Goal: Information Seeking & Learning: Learn about a topic

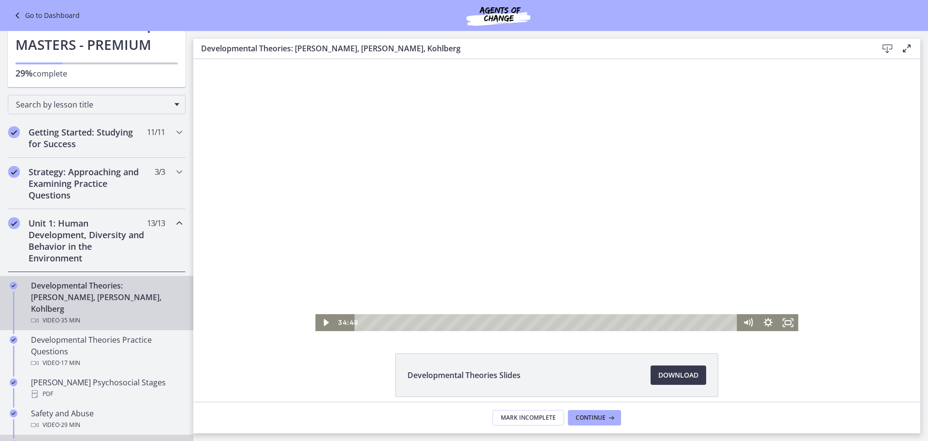
scroll to position [97, 0]
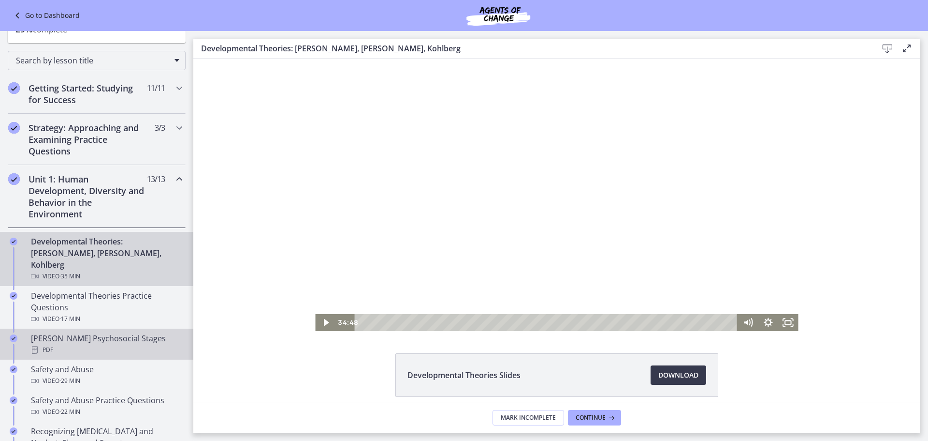
click at [74, 332] on div "[PERSON_NAME] Psychosocial Stages PDF" at bounding box center [106, 343] width 151 height 23
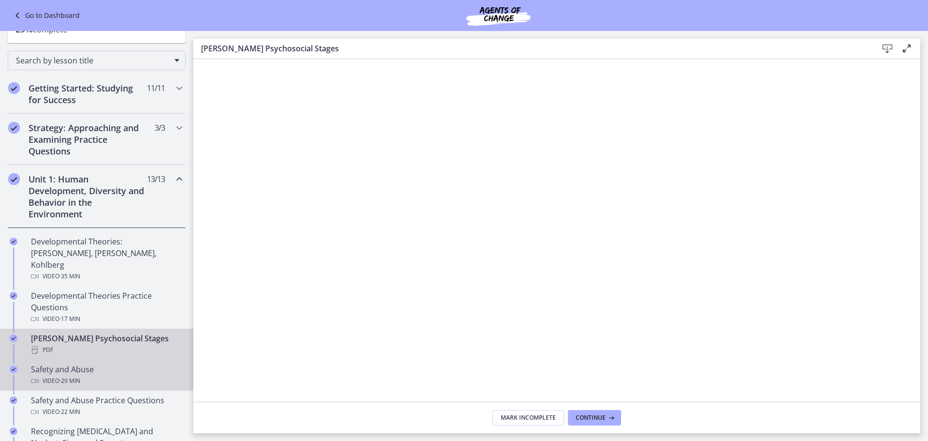
click at [84, 359] on link "Safety and Abuse Video · 29 min" at bounding box center [96, 374] width 193 height 31
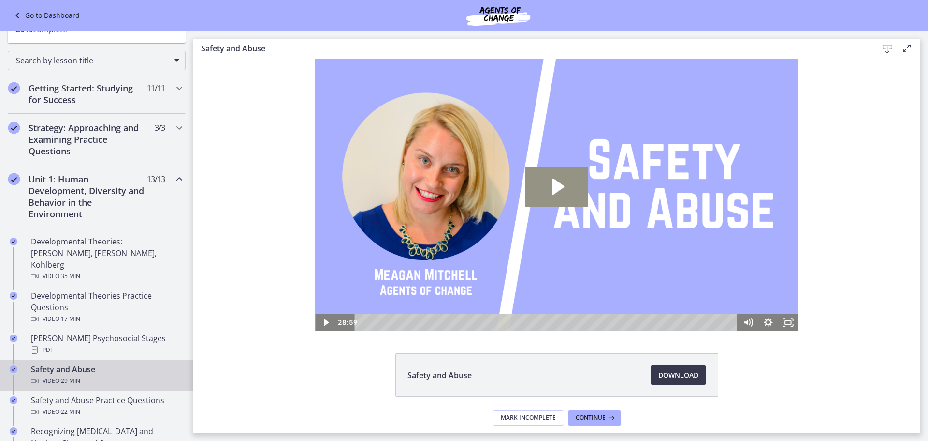
drag, startPoint x: 557, startPoint y: 186, endPoint x: 358, endPoint y: 324, distance: 242.5
click at [557, 186] on icon "Play Video: ctrt98fh120s72qirkmg.mp4" at bounding box center [558, 186] width 12 height 16
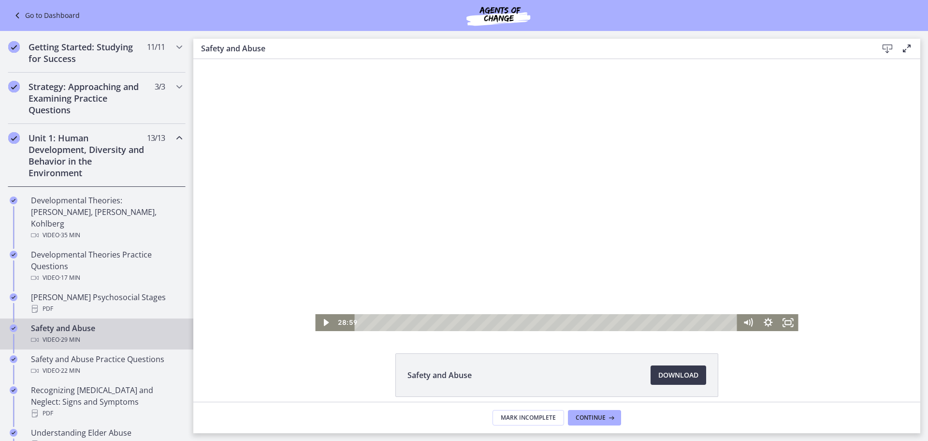
scroll to position [242, 0]
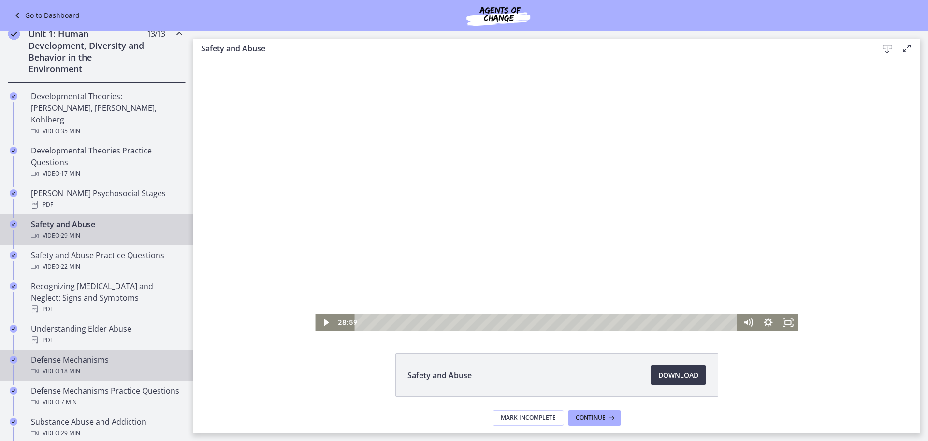
click at [87, 353] on div "Defense Mechanisms Video · 18 min" at bounding box center [106, 364] width 151 height 23
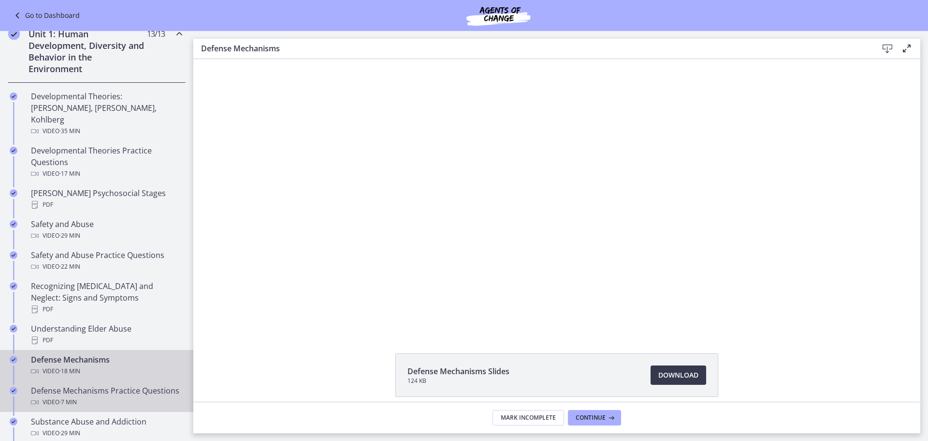
click at [89, 384] on div "Defense Mechanisms Practice Questions Video · 7 min" at bounding box center [106, 395] width 151 height 23
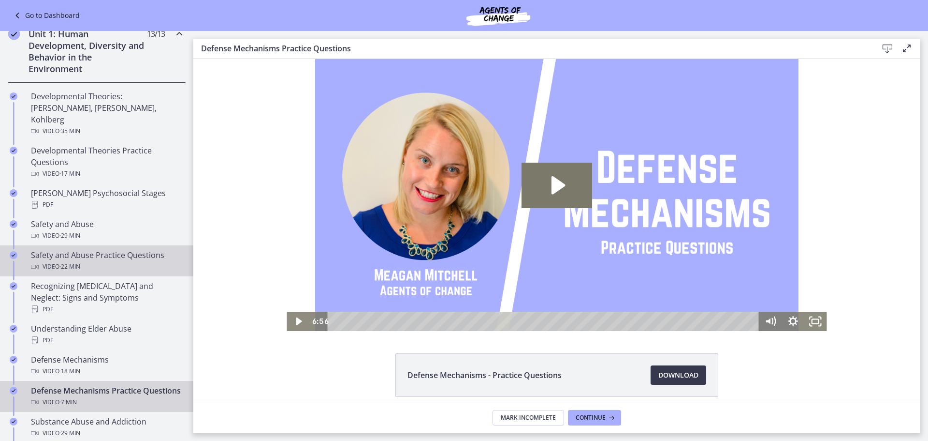
click at [103, 249] on div "Safety and Abuse Practice Questions Video · 22 min" at bounding box center [106, 260] width 151 height 23
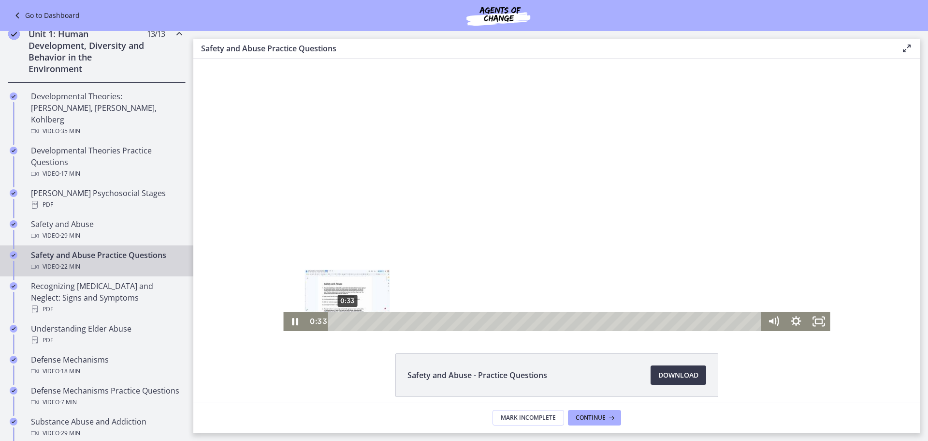
click at [344, 320] on div "0:33" at bounding box center [547, 320] width 420 height 19
click at [315, 314] on div "0:00 0:00" at bounding box center [535, 320] width 456 height 19
click at [505, 251] on div at bounding box center [556, 195] width 547 height 272
click at [665, 251] on div at bounding box center [556, 195] width 547 height 272
click at [921, 272] on main "Safety and Abuse Practice Questions Enable fullscreen Safety and Abuse - Practi…" at bounding box center [560, 236] width 735 height 410
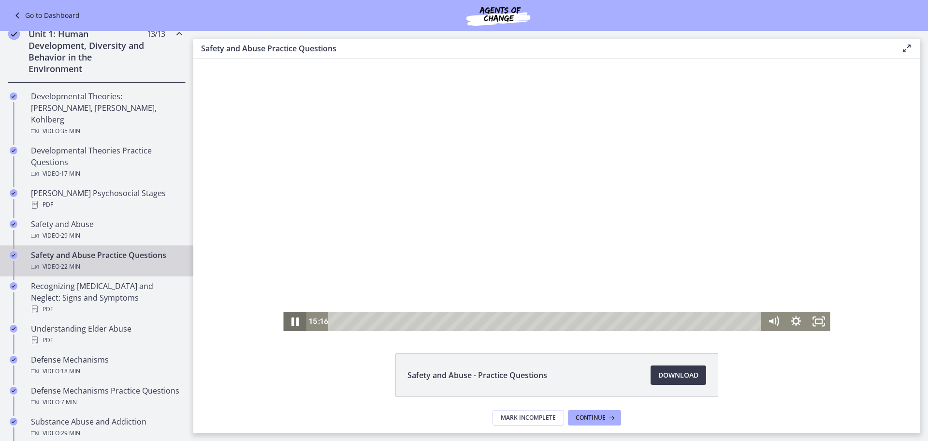
click at [290, 326] on icon "Pause" at bounding box center [295, 320] width 28 height 23
click at [484, 198] on div at bounding box center [556, 195] width 547 height 272
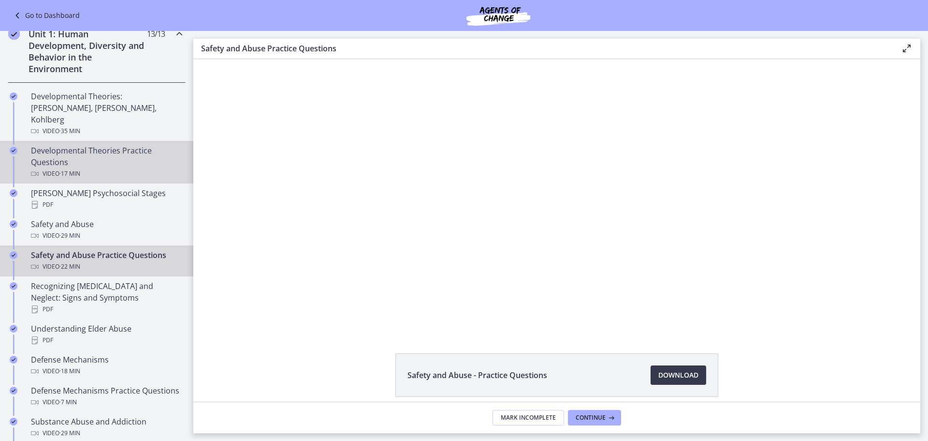
click at [67, 168] on span "· 17 min" at bounding box center [69, 174] width 21 height 12
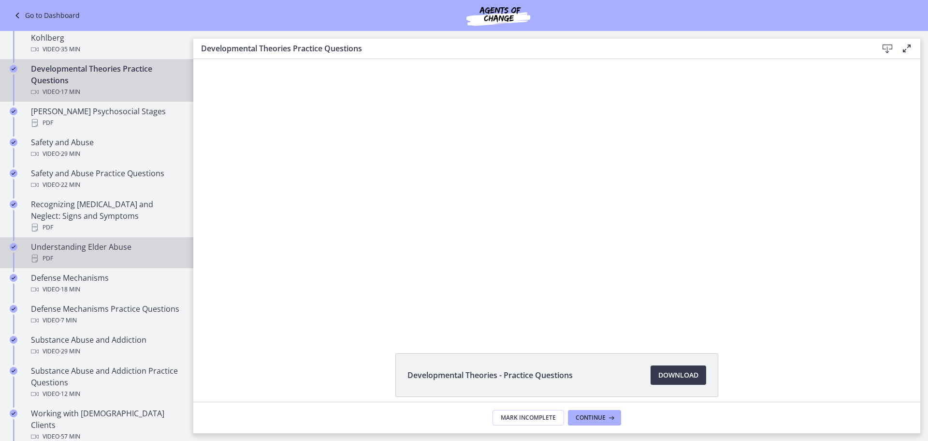
scroll to position [338, 0]
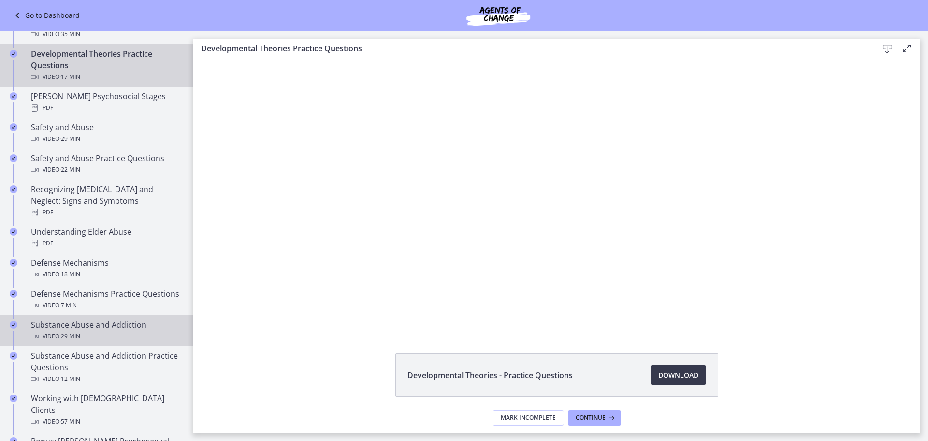
click at [76, 336] on span "· 29 min" at bounding box center [69, 336] width 21 height 12
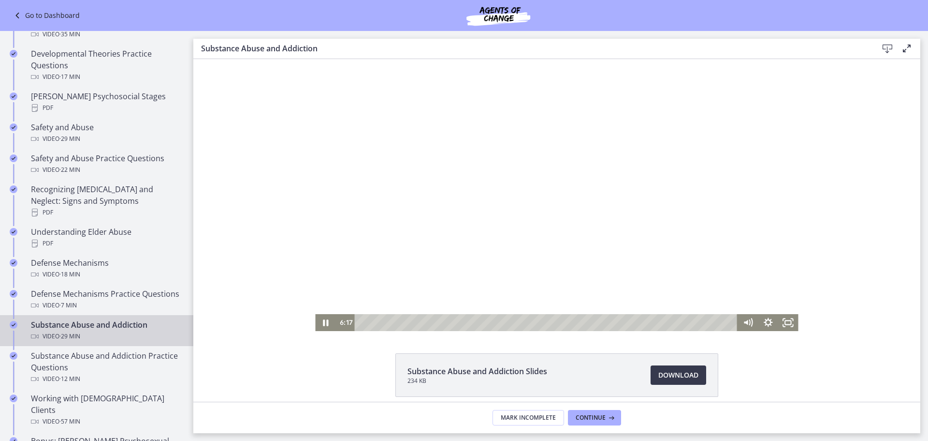
click at [321, 197] on div at bounding box center [556, 195] width 483 height 272
click at [438, 322] on div "Playbar" at bounding box center [441, 323] width 6 height 6
click at [436, 321] on div "Playbar" at bounding box center [439, 323] width 6 height 6
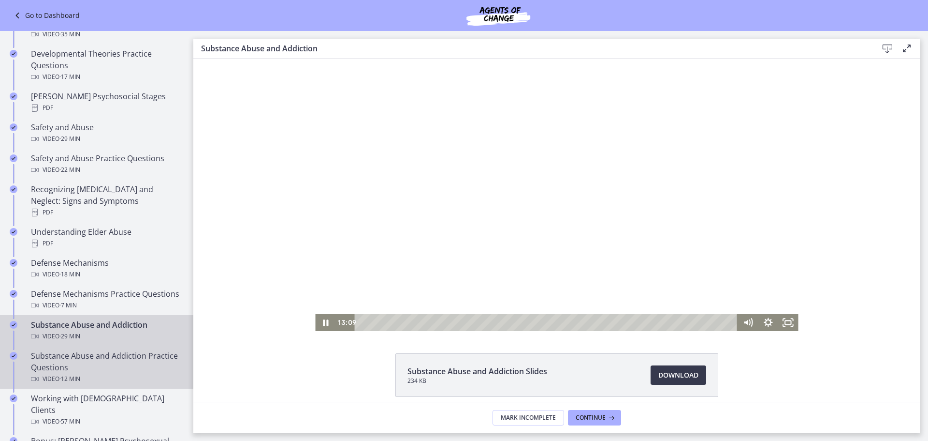
click at [76, 376] on span "· 12 min" at bounding box center [69, 379] width 21 height 12
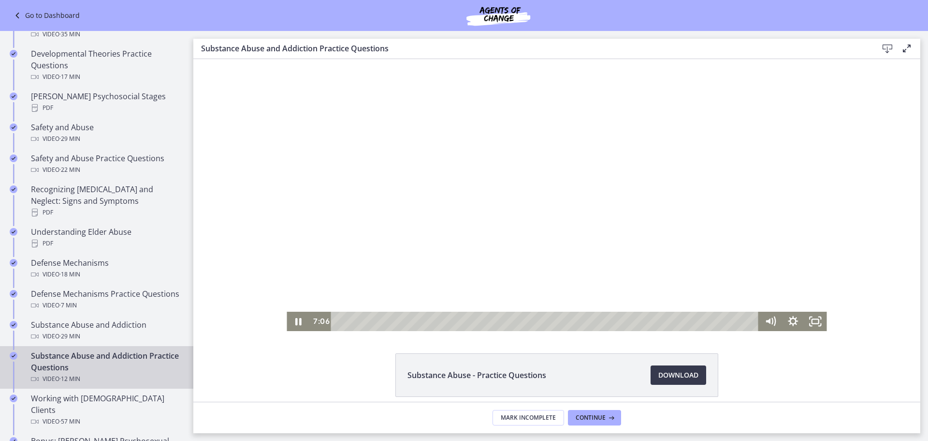
drag, startPoint x: 799, startPoint y: 199, endPoint x: 782, endPoint y: 161, distance: 42.0
click at [782, 161] on div at bounding box center [557, 195] width 540 height 272
click at [602, 215] on div at bounding box center [557, 195] width 540 height 272
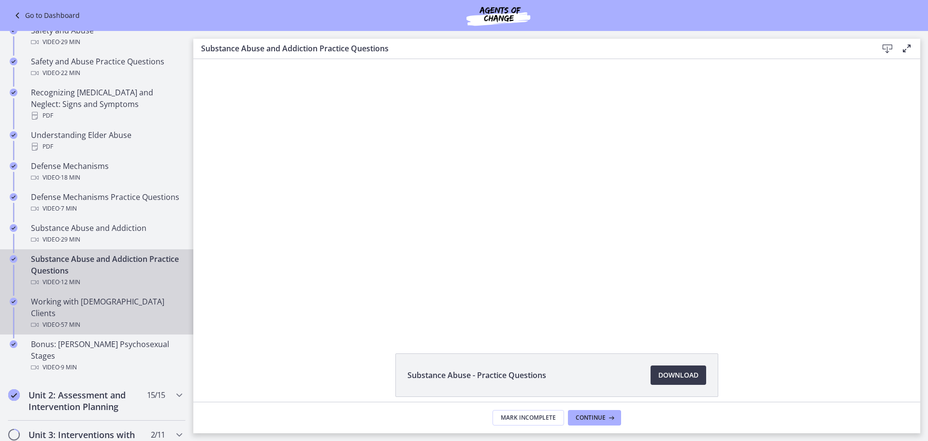
click at [96, 304] on div "Working with LGBTQ+ Clients Video · 57 min" at bounding box center [106, 312] width 151 height 35
